Goal: Transaction & Acquisition: Purchase product/service

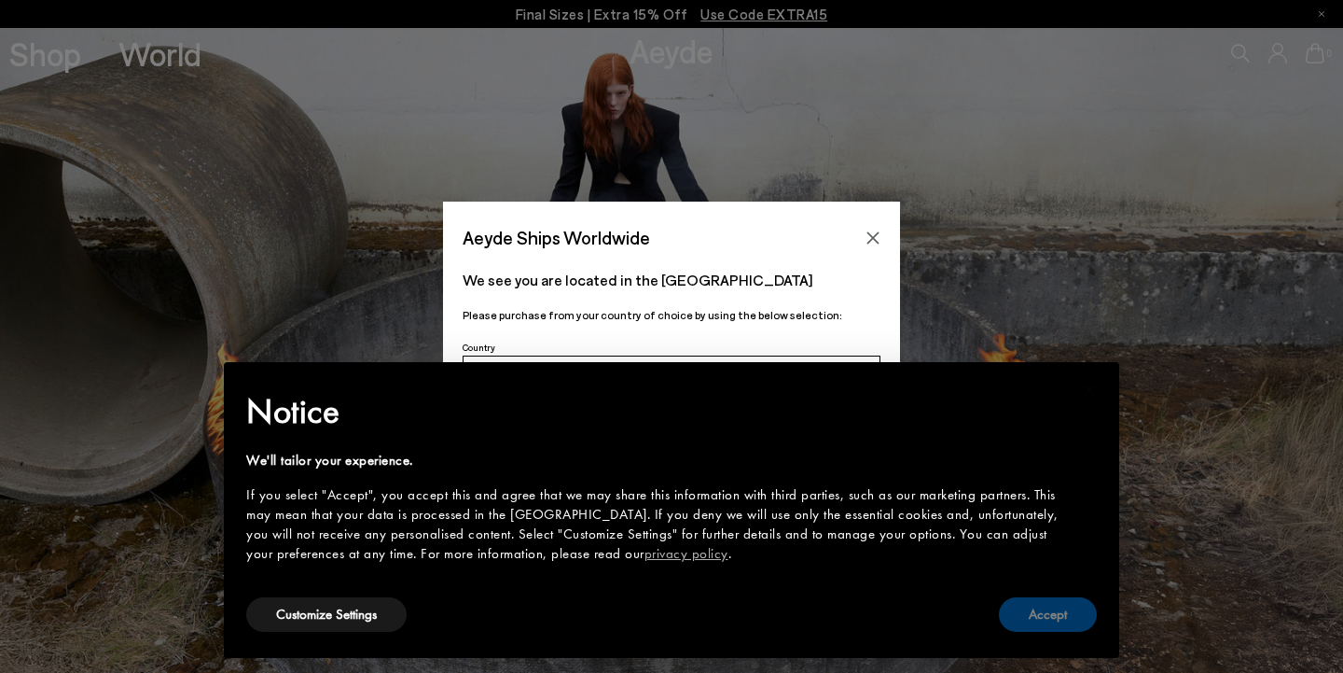
click at [1031, 611] on button "Accept" at bounding box center [1048, 614] width 98 height 35
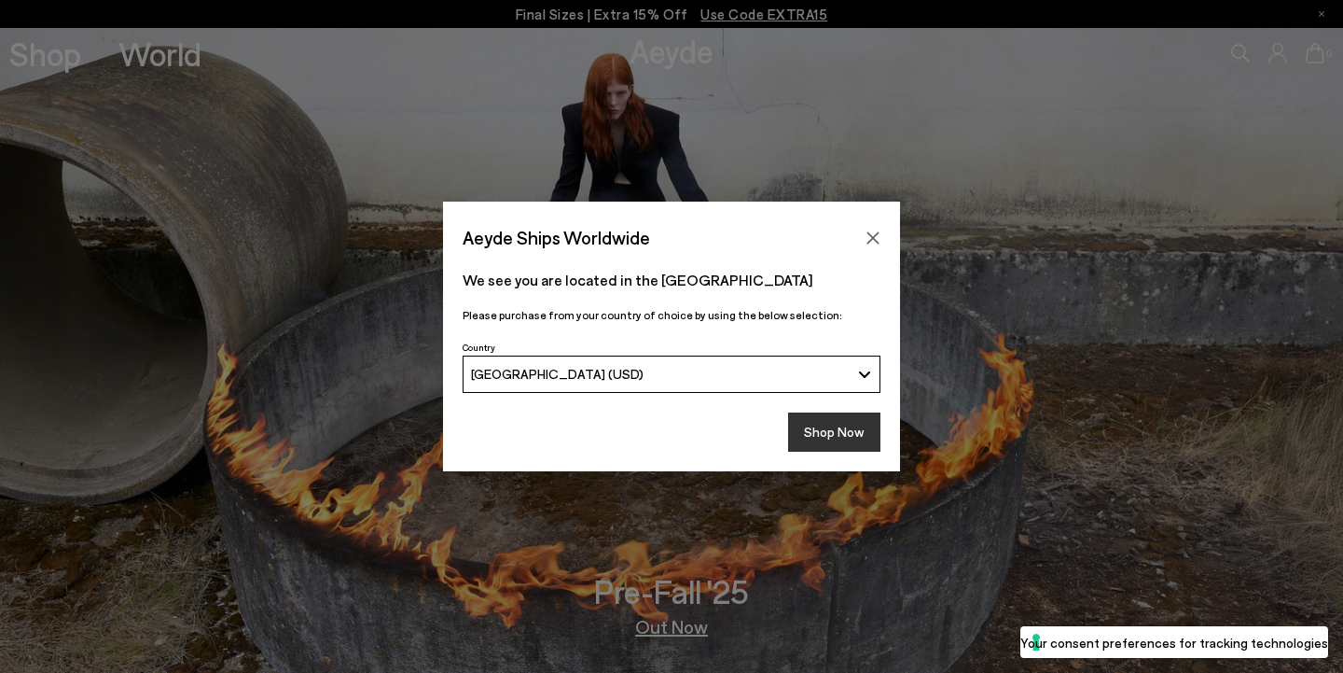
click at [840, 423] on button "Shop Now" at bounding box center [834, 431] width 92 height 39
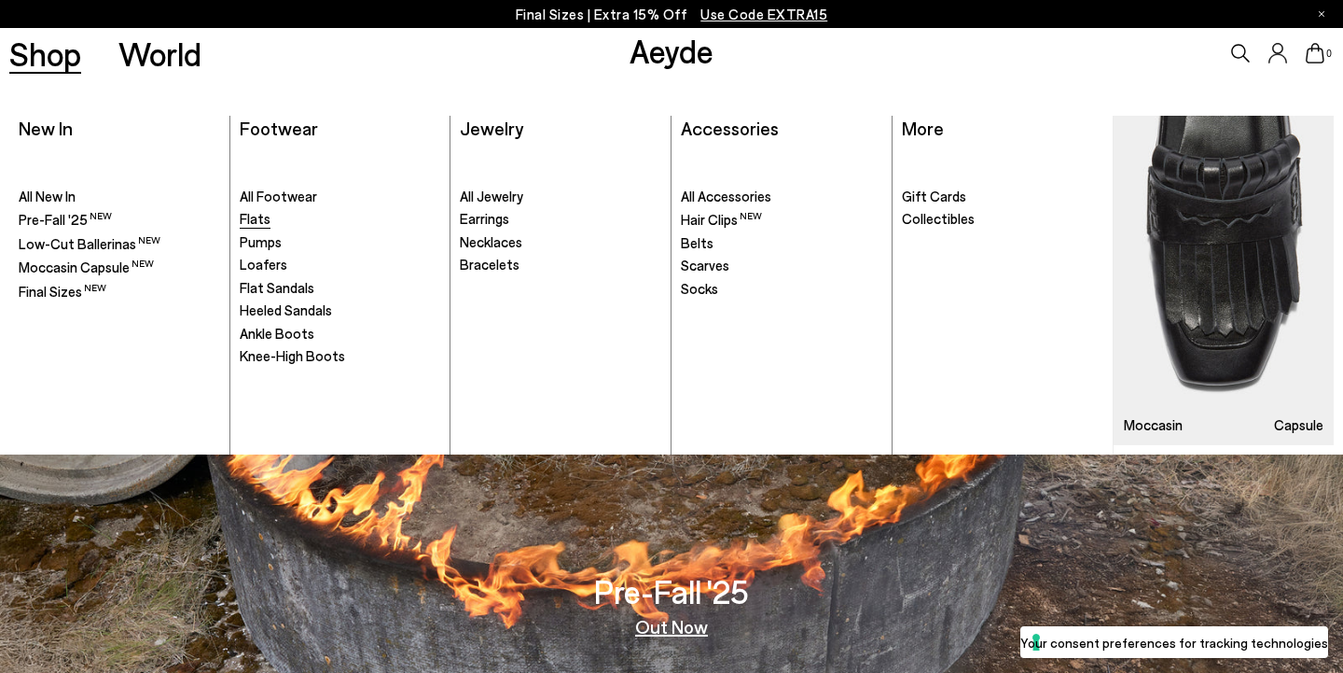
click at [260, 218] on span "Flats" at bounding box center [255, 218] width 31 height 17
